Goal: Navigation & Orientation: Find specific page/section

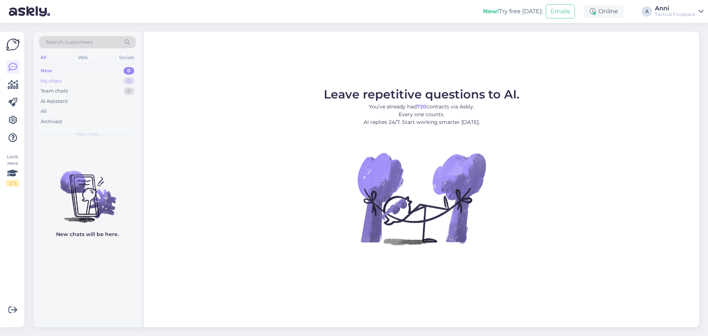
click at [75, 81] on div "My chats 0" at bounding box center [87, 81] width 97 height 10
click at [67, 92] on div "Team chats" at bounding box center [54, 90] width 27 height 7
click at [57, 70] on div "New 0" at bounding box center [87, 71] width 97 height 10
click at [61, 82] on div "My chats" at bounding box center [51, 80] width 21 height 7
click at [98, 187] on img at bounding box center [87, 191] width 108 height 66
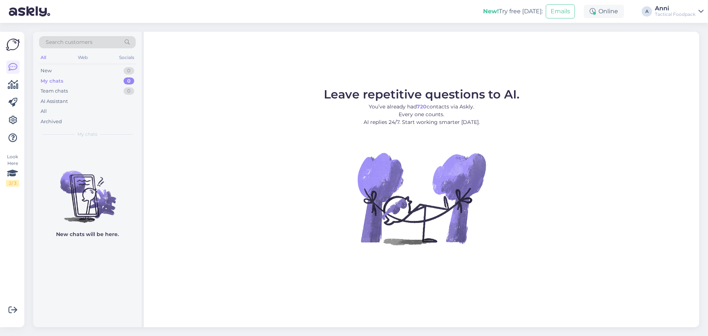
click at [50, 78] on div "My chats" at bounding box center [52, 80] width 23 height 7
click at [47, 107] on div "New 0 My chats 0 Team chats 0 AI Assistant All Archived" at bounding box center [87, 96] width 97 height 61
click at [48, 111] on div "All" at bounding box center [87, 111] width 97 height 10
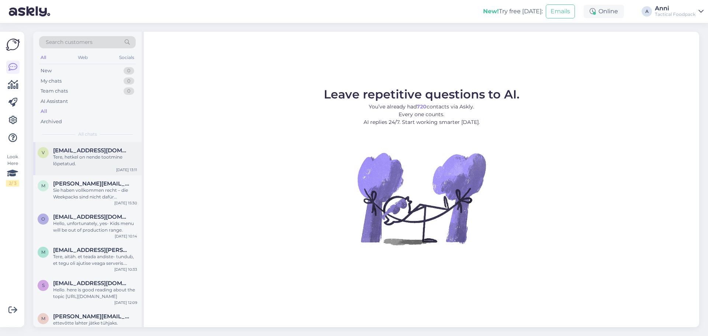
click at [102, 150] on span "vcrairsoft@gmail.com" at bounding box center [91, 150] width 77 height 7
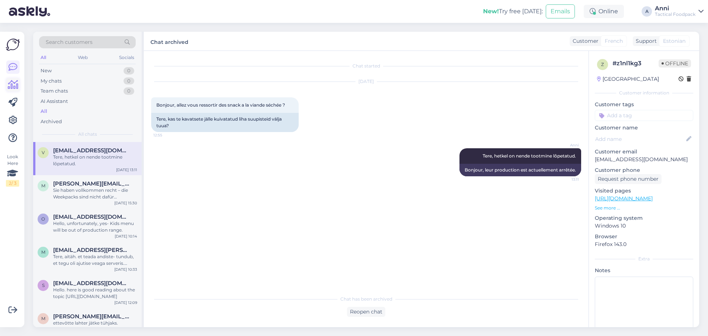
click at [10, 87] on icon at bounding box center [13, 84] width 11 height 9
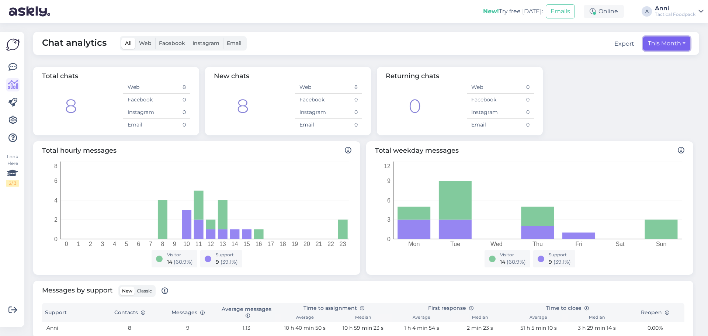
click at [644, 42] on button "This Month" at bounding box center [666, 44] width 47 height 14
select select "8"
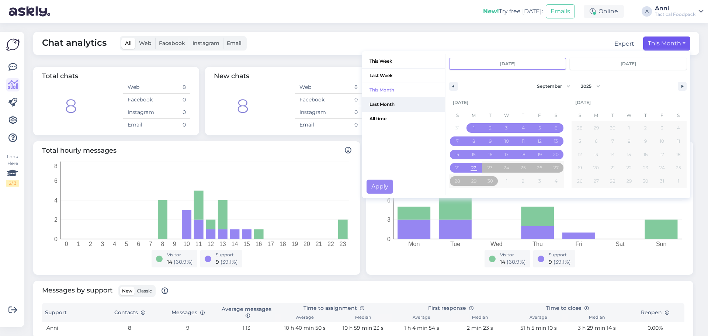
click at [385, 102] on span "Last Month" at bounding box center [403, 104] width 83 height 14
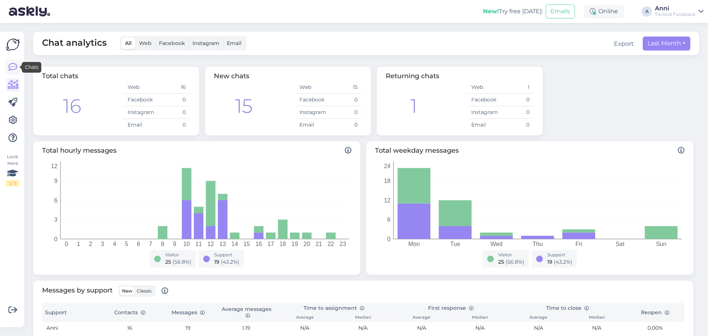
click at [11, 63] on icon at bounding box center [12, 67] width 9 height 9
